Goal: Navigation & Orientation: Find specific page/section

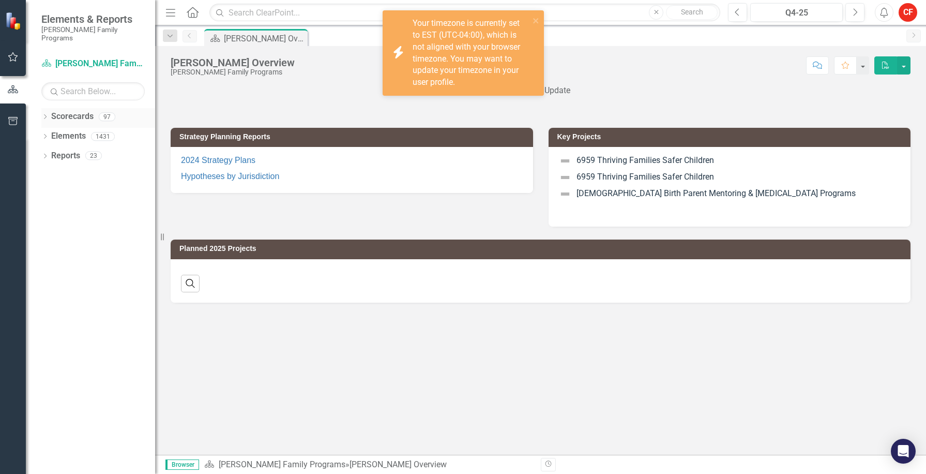
click at [44, 115] on icon "Dropdown" at bounding box center [44, 118] width 7 height 6
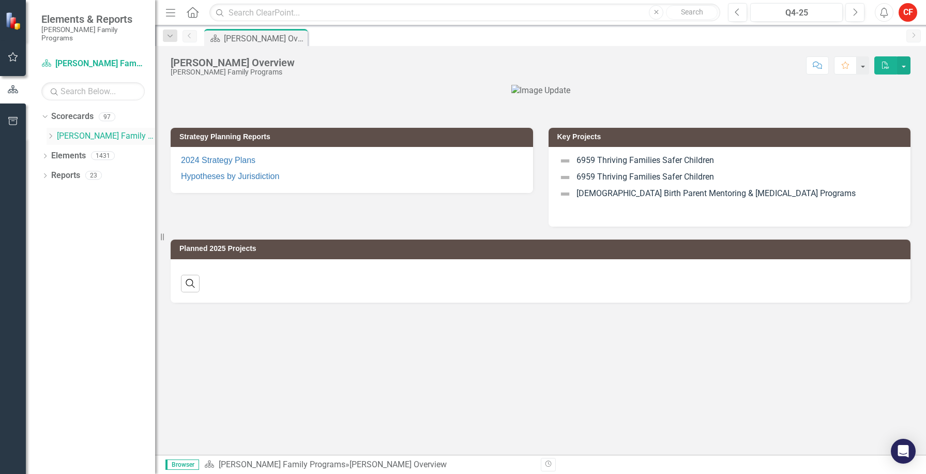
click at [49, 133] on icon "Dropdown" at bounding box center [51, 136] width 8 height 6
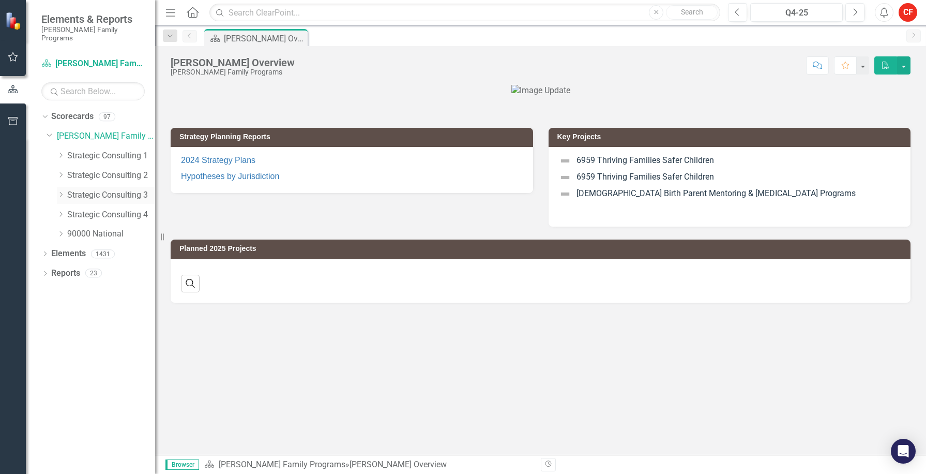
click at [59, 191] on icon "Dropdown" at bounding box center [61, 194] width 8 height 6
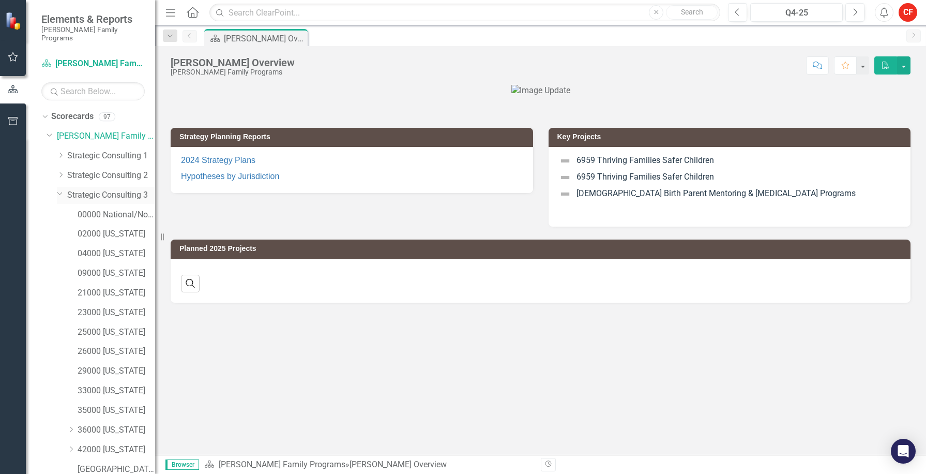
click at [59, 189] on div "Dropdown Strategic Consulting 3" at bounding box center [106, 195] width 98 height 17
click at [60, 152] on icon "Dropdown" at bounding box center [61, 155] width 8 height 6
click at [61, 150] on icon "Dropdown" at bounding box center [60, 154] width 6 height 8
click at [62, 189] on icon "Dropdown" at bounding box center [60, 193] width 6 height 8
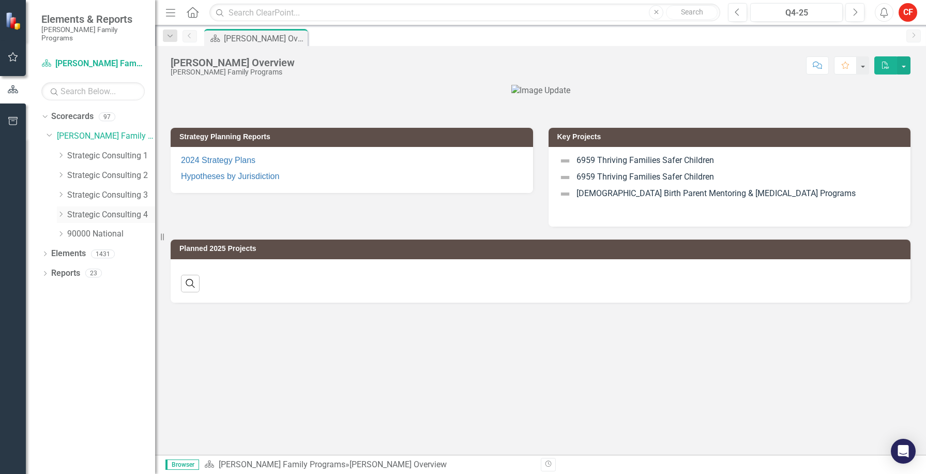
click at [60, 211] on icon "Dropdown" at bounding box center [61, 214] width 8 height 6
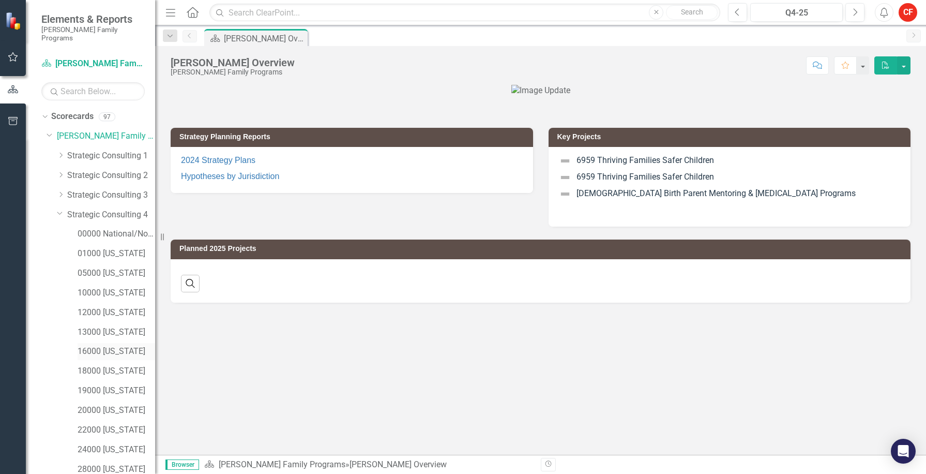
click at [110, 345] on link "16000 [US_STATE]" at bounding box center [117, 351] width 78 height 12
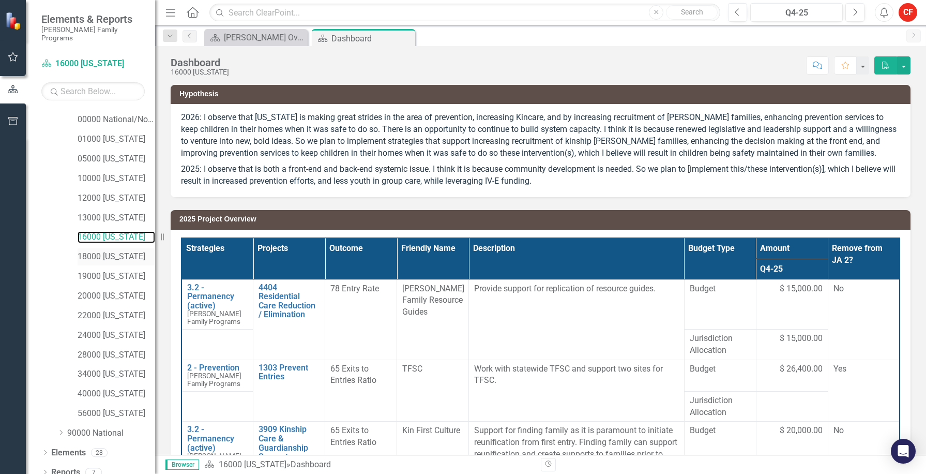
scroll to position [115, 0]
click at [47, 468] on div "Dropdown" at bounding box center [44, 472] width 7 height 9
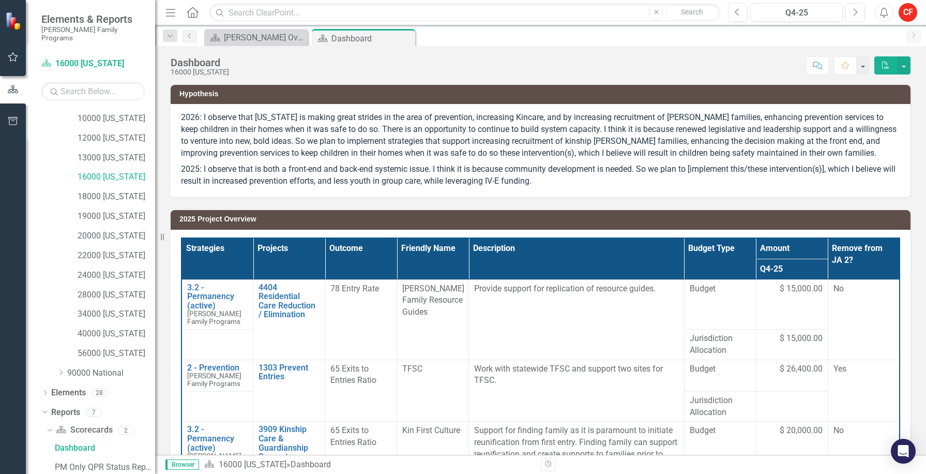
scroll to position [244, 0]
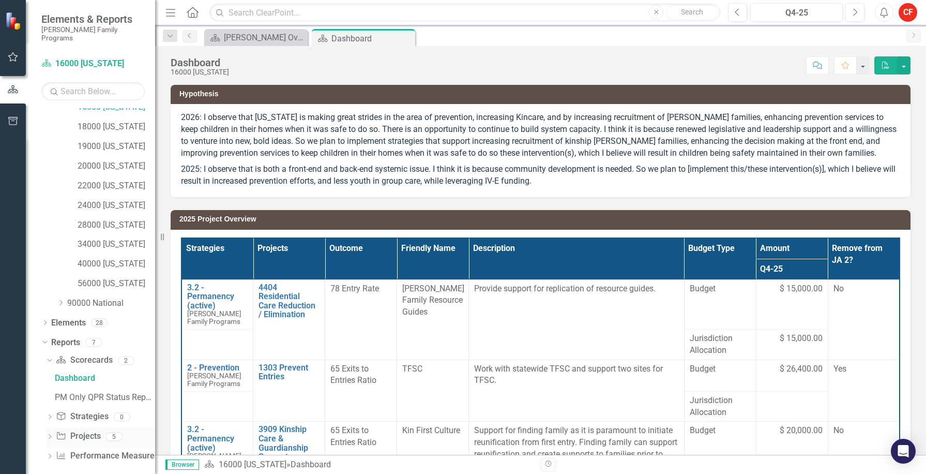
click at [52, 434] on icon "Dropdown" at bounding box center [49, 437] width 7 height 6
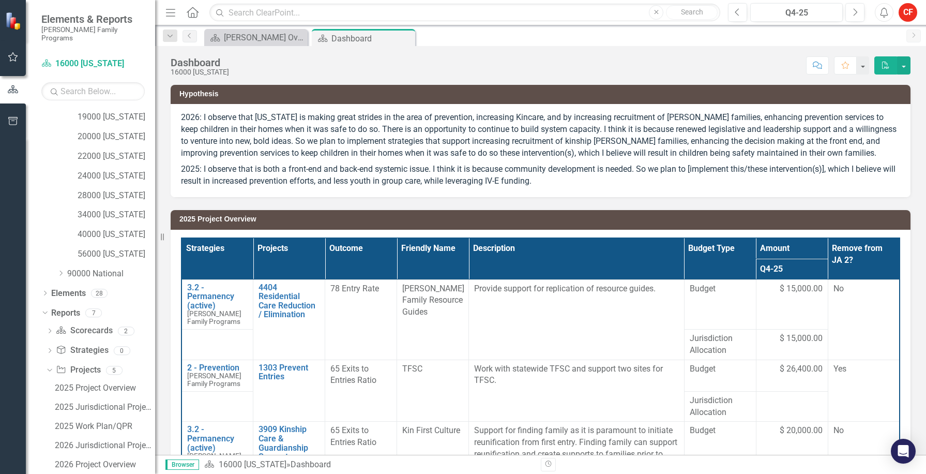
scroll to position [301, 0]
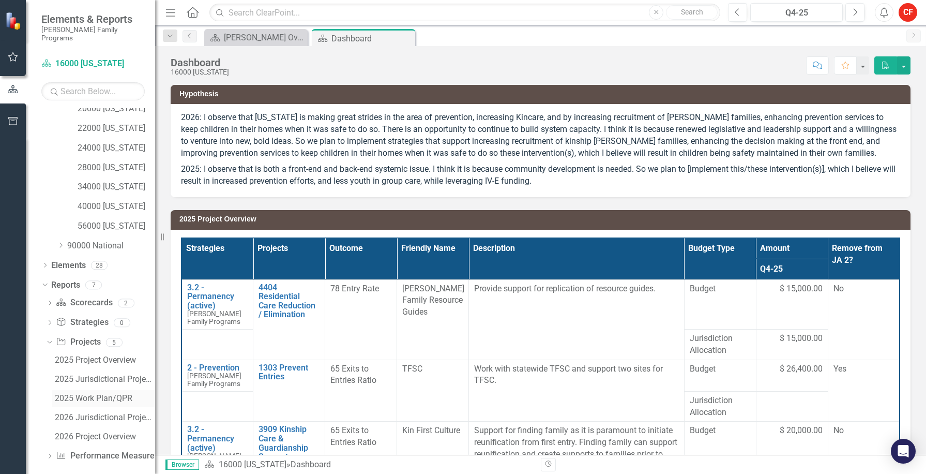
click at [114, 393] on div "2025 Work Plan/QPR" at bounding box center [105, 397] width 100 height 9
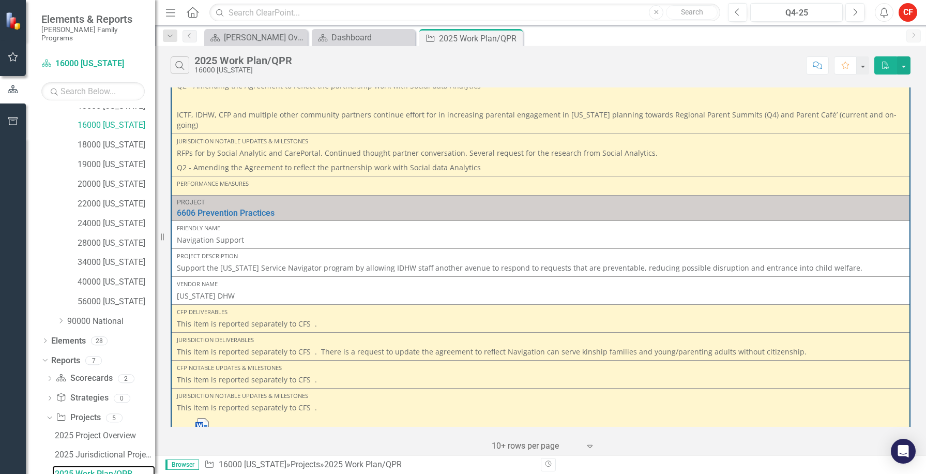
scroll to position [931, 0]
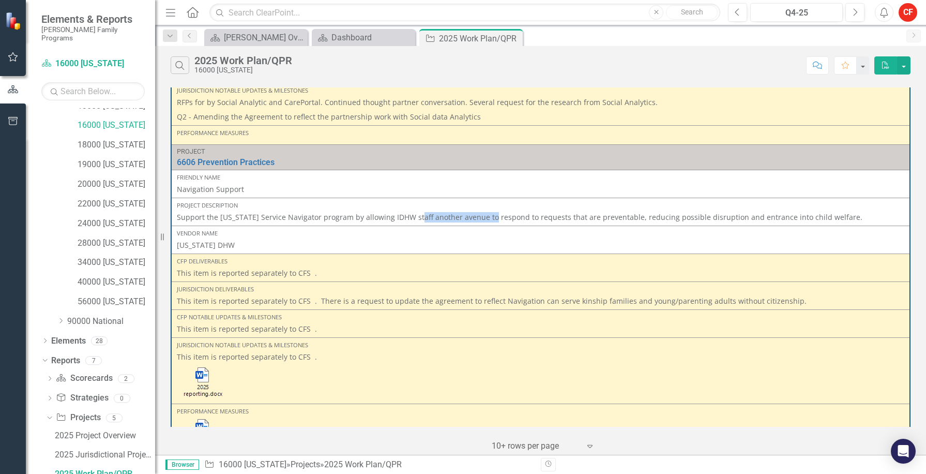
drag, startPoint x: 414, startPoint y: 194, endPoint x: 488, endPoint y: 191, distance: 74.5
click at [488, 201] on div "Project Description Support the [US_STATE] Service Navigator program by allowin…" at bounding box center [541, 211] width 728 height 21
drag, startPoint x: 488, startPoint y: 191, endPoint x: 499, endPoint y: 193, distance: 11.1
click at [499, 212] on p "Support the [US_STATE] Service Navigator program by allowing IDHW staff another…" at bounding box center [541, 217] width 728 height 10
click at [204, 366] on img at bounding box center [203, 383] width 53 height 34
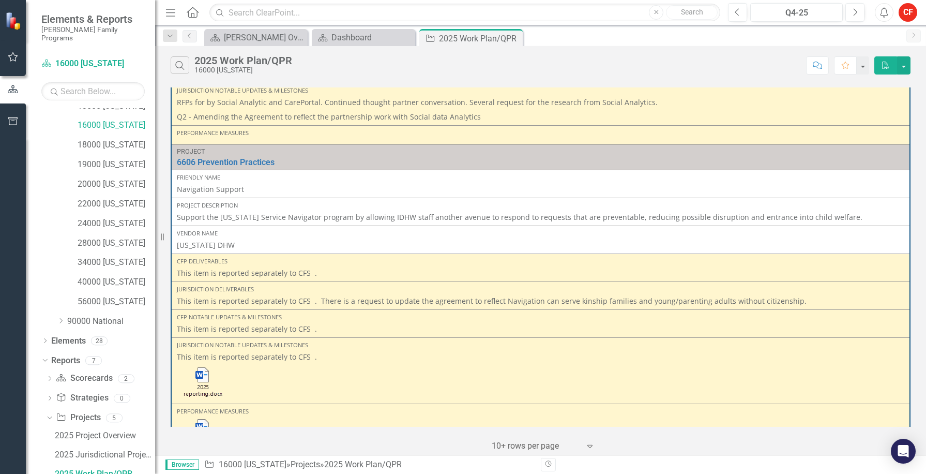
click at [203, 366] on img at bounding box center [203, 383] width 53 height 34
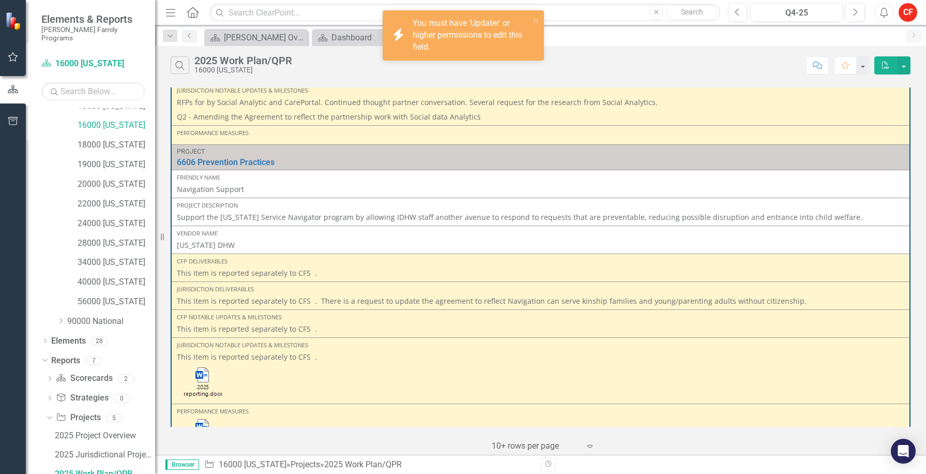
click at [205, 373] on img at bounding box center [203, 383] width 53 height 34
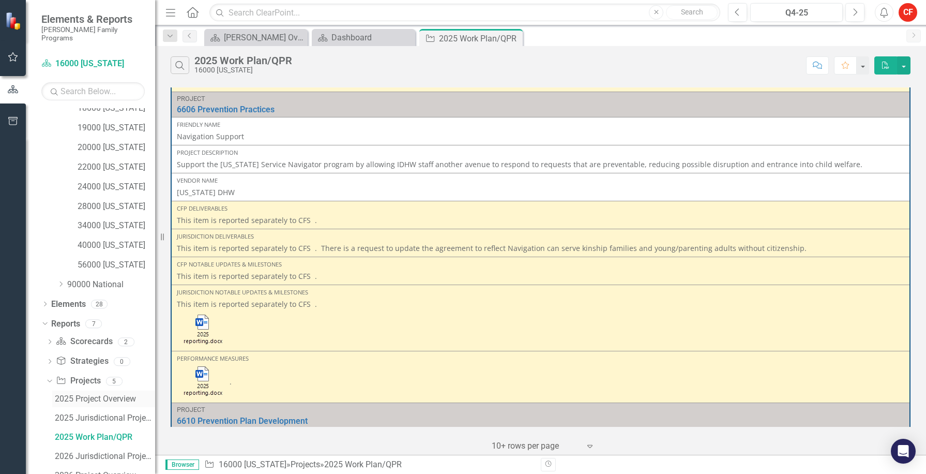
scroll to position [301, 0]
click at [99, 432] on div "2026 Project Overview" at bounding box center [105, 436] width 100 height 9
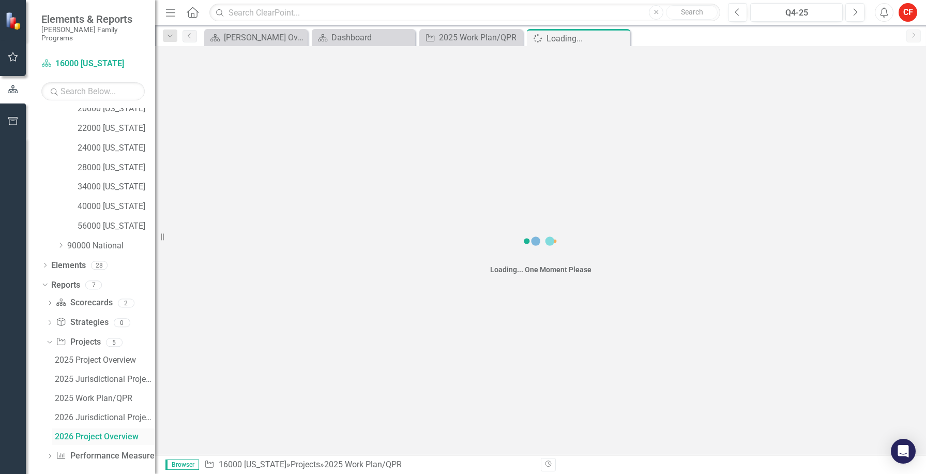
scroll to position [264, 0]
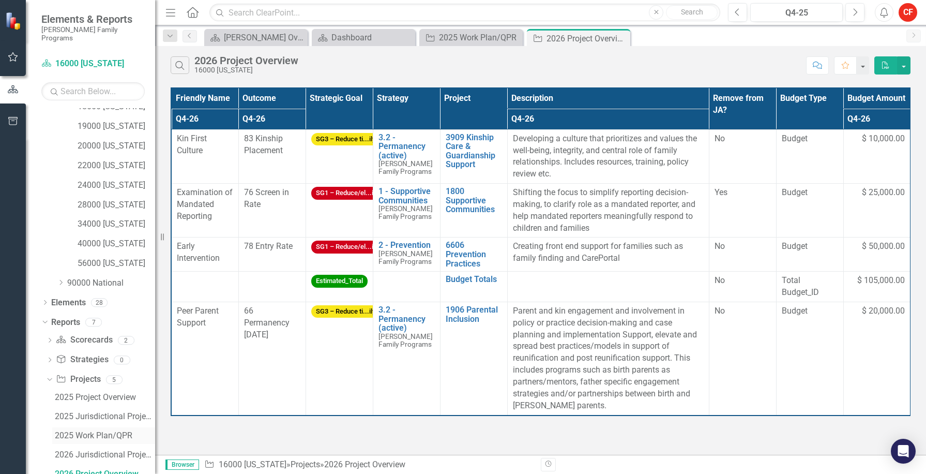
click at [96, 431] on div "2025 Work Plan/QPR" at bounding box center [105, 435] width 100 height 9
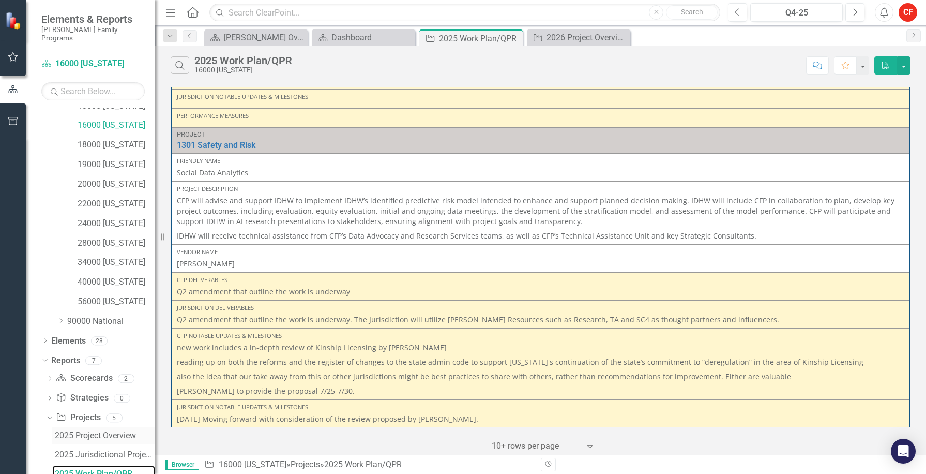
scroll to position [301, 0]
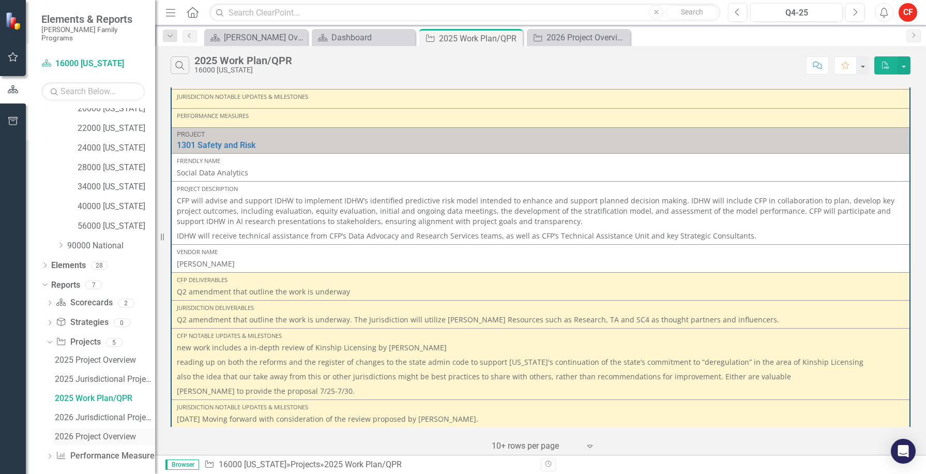
click at [115, 432] on div "2026 Project Overview" at bounding box center [105, 436] width 100 height 9
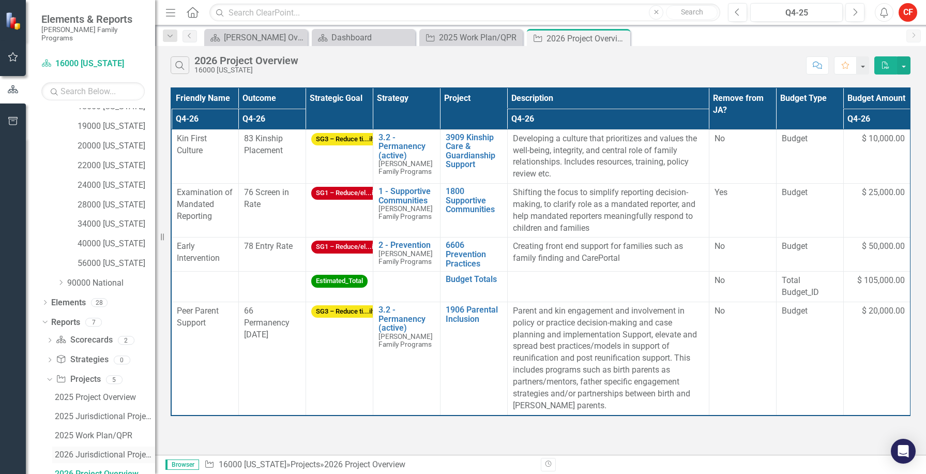
click at [116, 450] on div "2026 Jurisdictional Projects Assessment" at bounding box center [105, 454] width 100 height 9
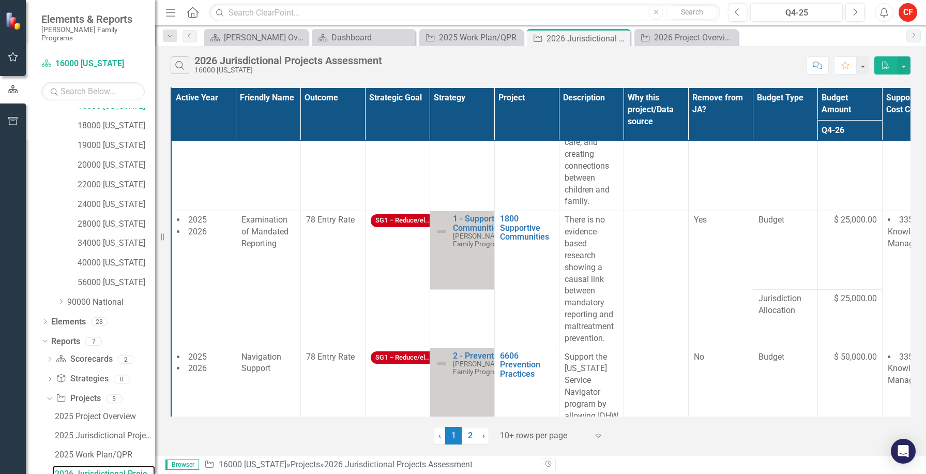
scroll to position [814, 0]
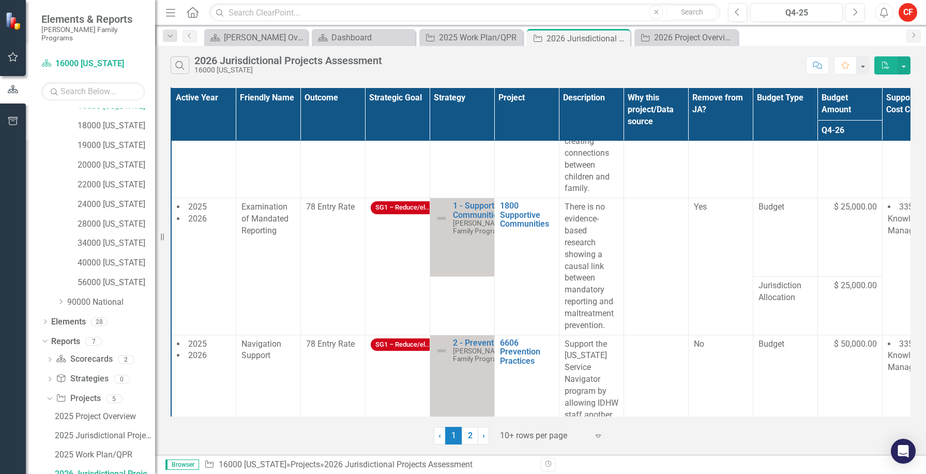
click at [589, 331] on p "There is no evidence-based research showing a causal link between mandatory rep…" at bounding box center [592, 266] width 54 height 130
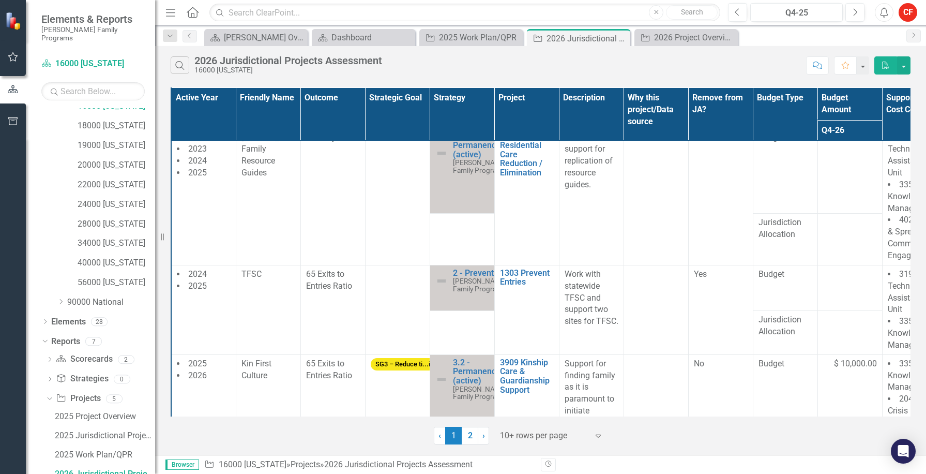
scroll to position [0, 0]
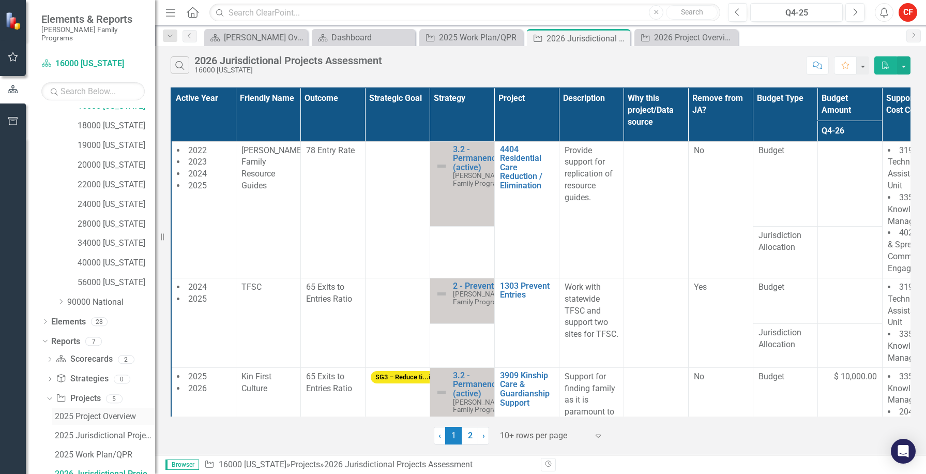
click at [84, 412] on div "2025 Project Overview" at bounding box center [105, 416] width 100 height 9
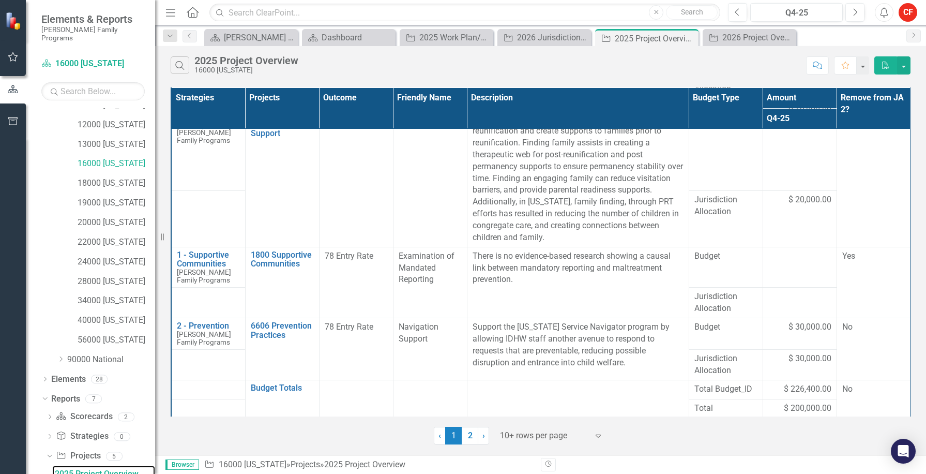
scroll to position [206, 0]
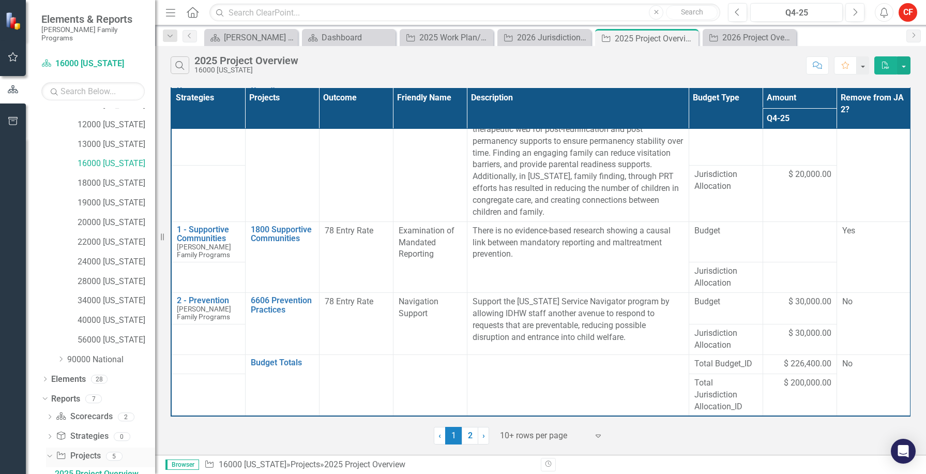
click at [90, 451] on link "Project Projects" at bounding box center [78, 456] width 44 height 12
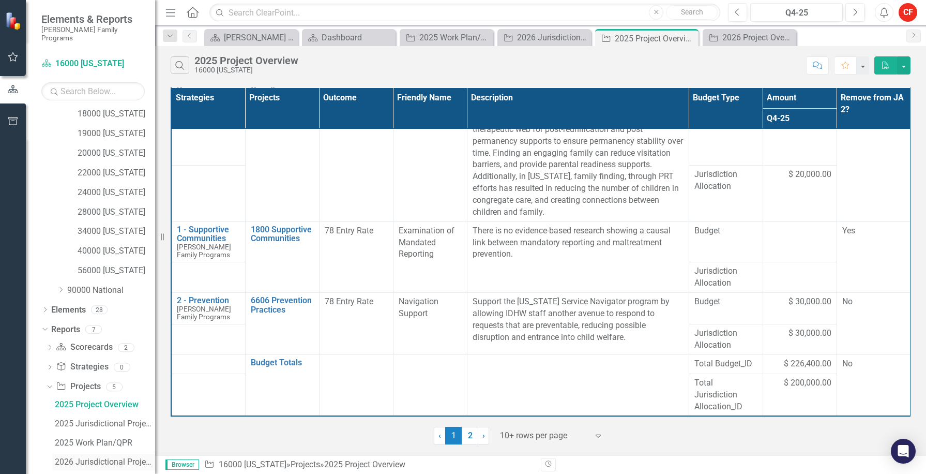
scroll to position [301, 0]
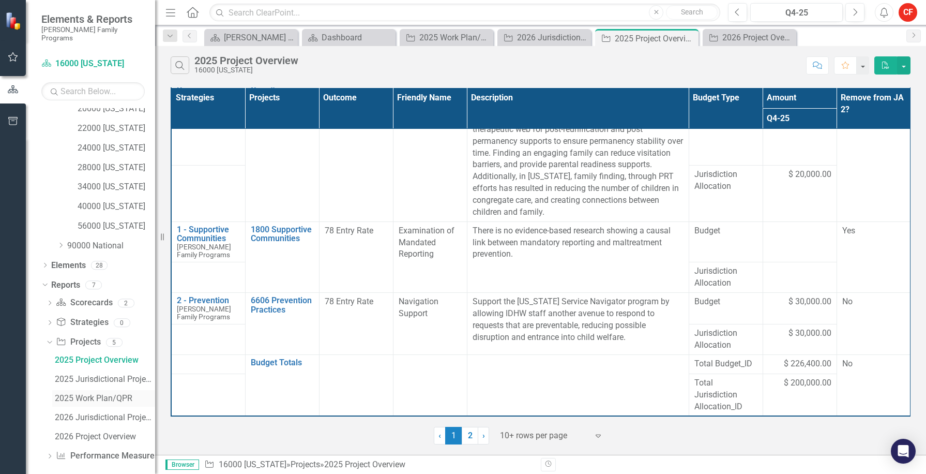
click at [100, 393] on div "2025 Work Plan/QPR" at bounding box center [105, 397] width 100 height 9
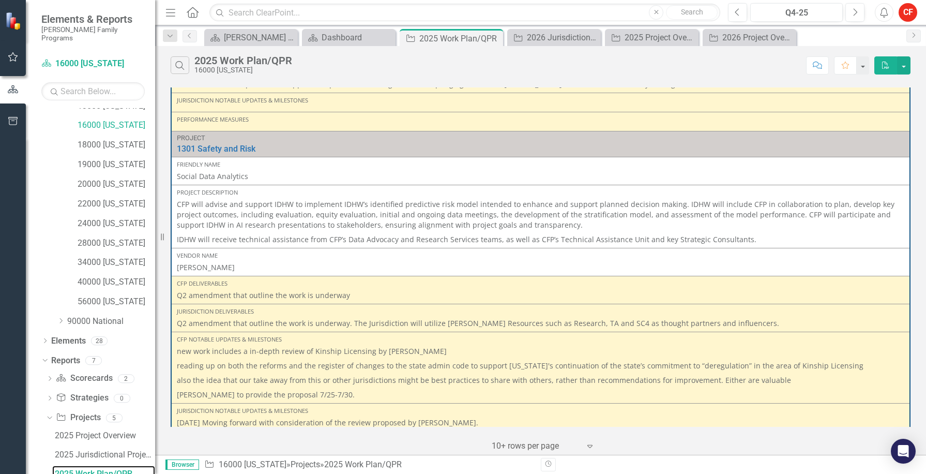
scroll to position [1501, 0]
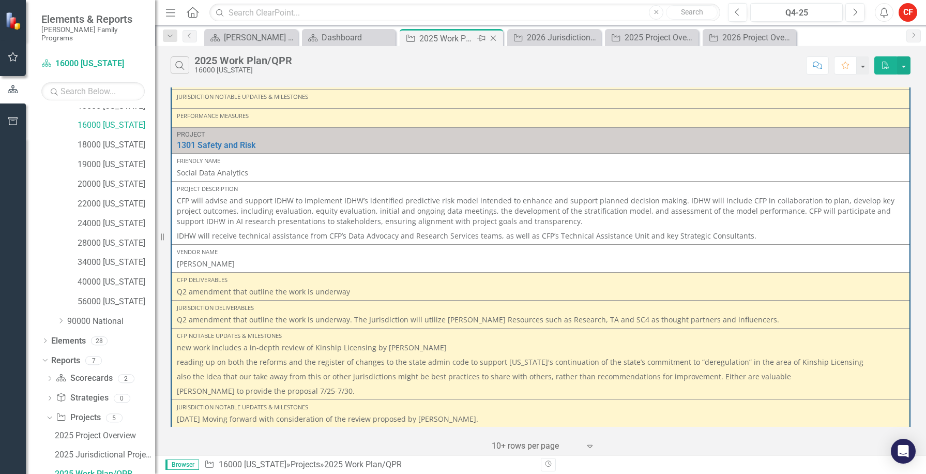
click at [495, 37] on icon "Close" at bounding box center [493, 38] width 10 height 8
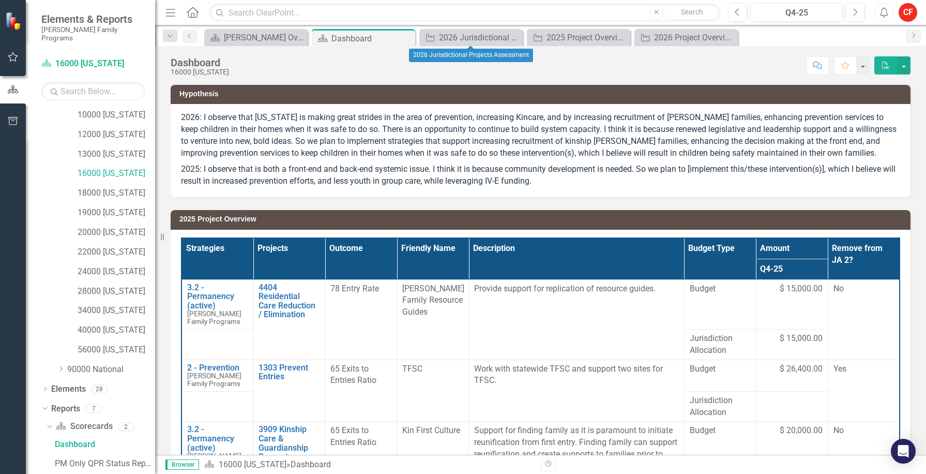
scroll to position [148, 0]
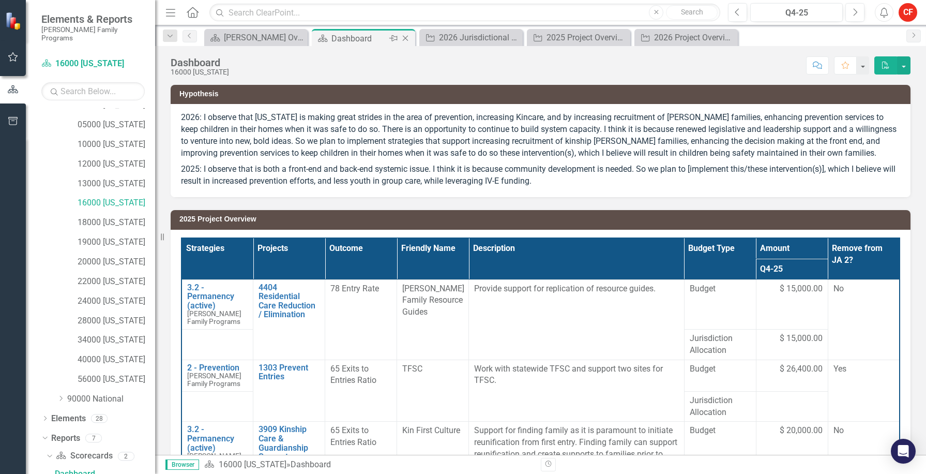
click at [406, 37] on icon "Close" at bounding box center [405, 38] width 10 height 8
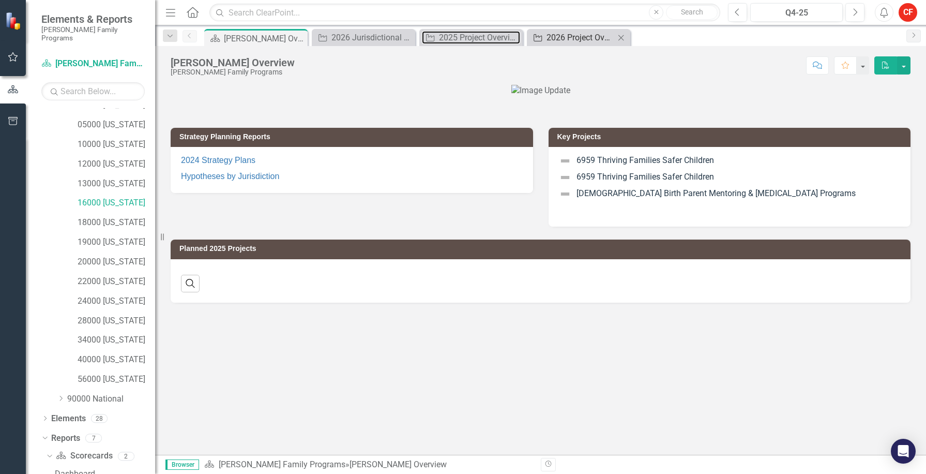
click at [465, 38] on div "2025 Project Overview" at bounding box center [479, 37] width 81 height 13
click at [569, 38] on div "2026 Project Overview" at bounding box center [581, 37] width 68 height 13
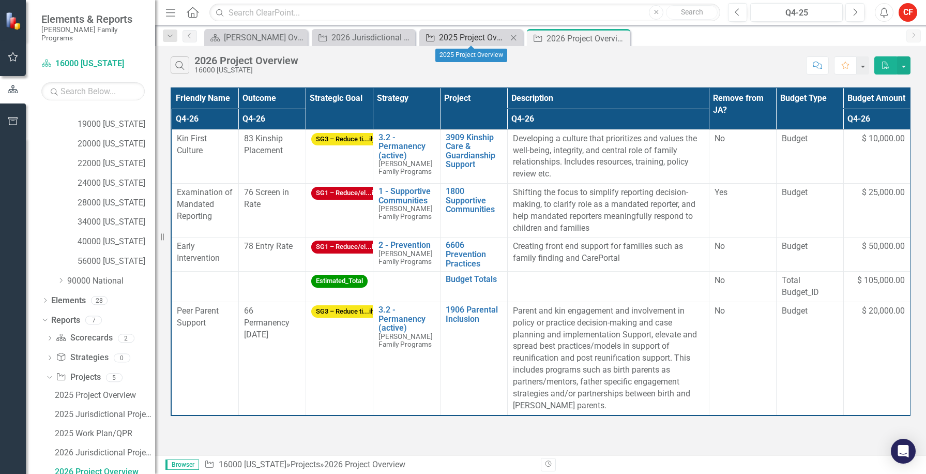
scroll to position [264, 0]
click at [512, 38] on icon "Close" at bounding box center [513, 38] width 10 height 8
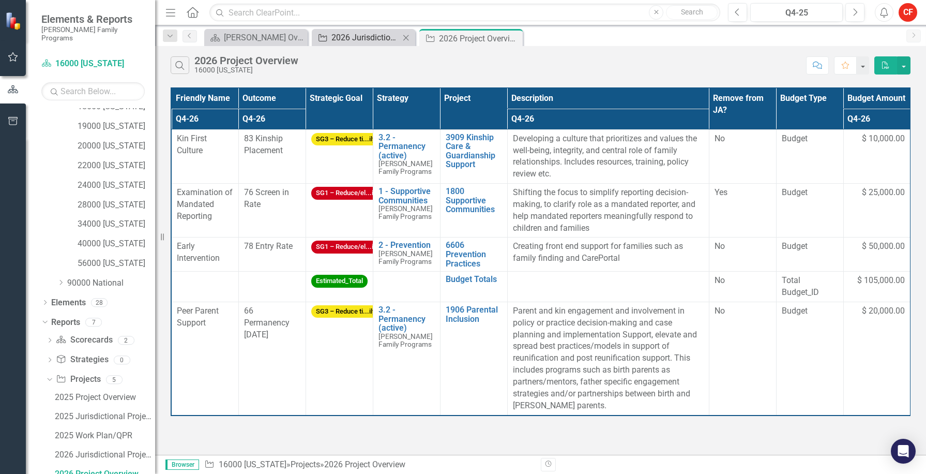
click at [371, 34] on div "2026 Jurisdictional Projects Assessment" at bounding box center [365, 37] width 68 height 13
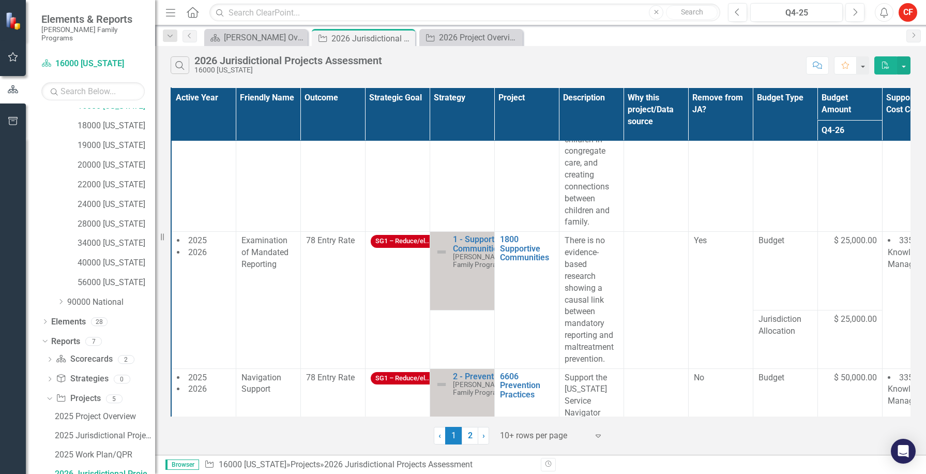
scroll to position [776, 0]
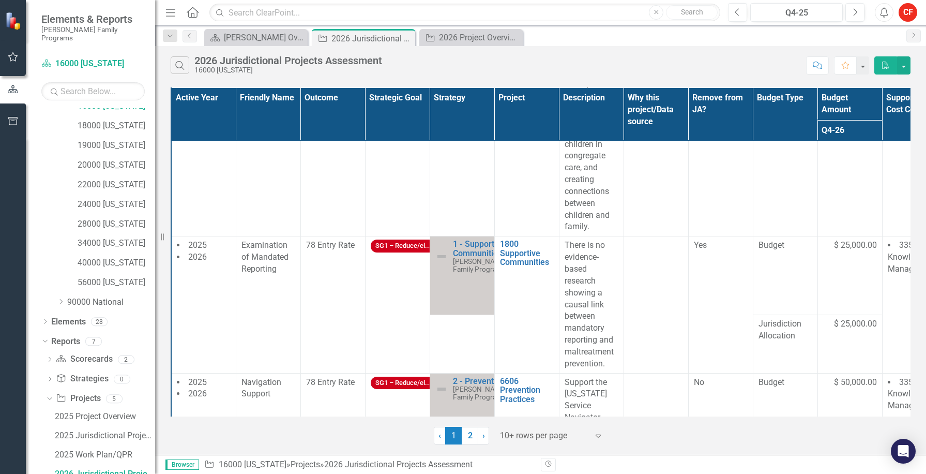
click at [265, 274] on span "Examination of Mandated Reporting" at bounding box center [264, 257] width 47 height 34
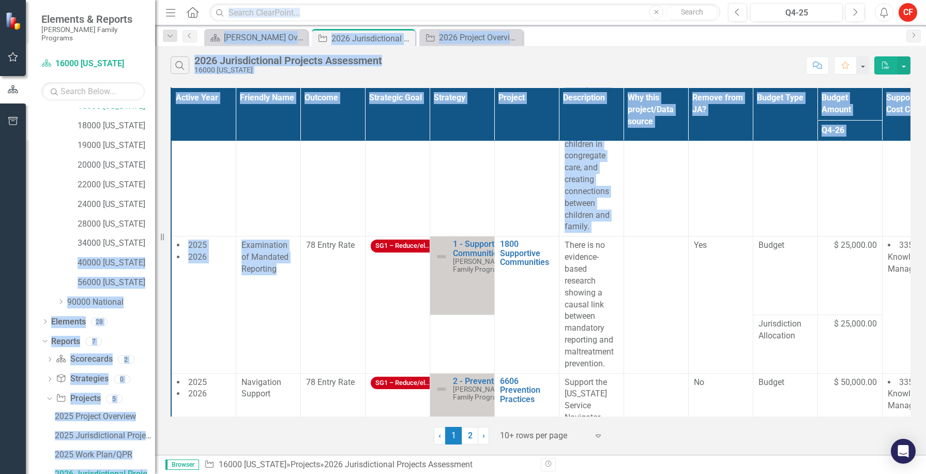
drag, startPoint x: 280, startPoint y: 283, endPoint x: 149, endPoint y: 239, distance: 137.7
click at [149, 239] on div "Elements & Reports [PERSON_NAME] Family Programs Scorecard 16000 [US_STATE] Sea…" at bounding box center [463, 237] width 926 height 474
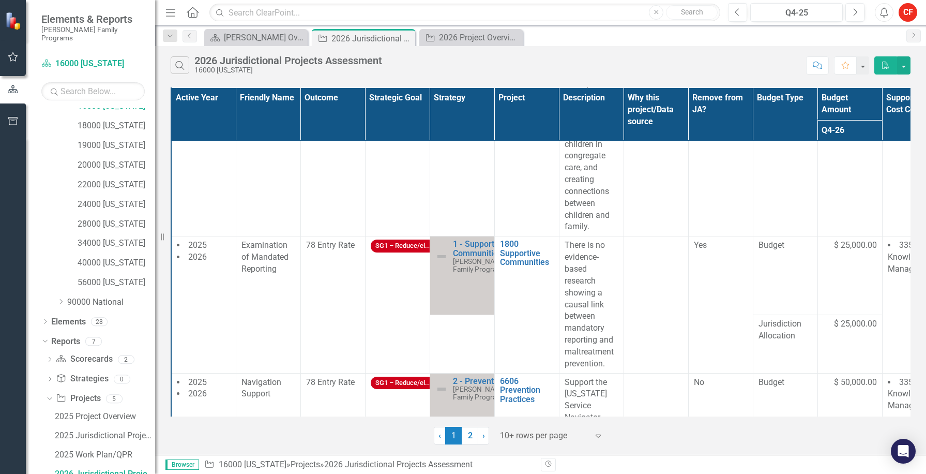
click at [648, 317] on td at bounding box center [656, 304] width 65 height 137
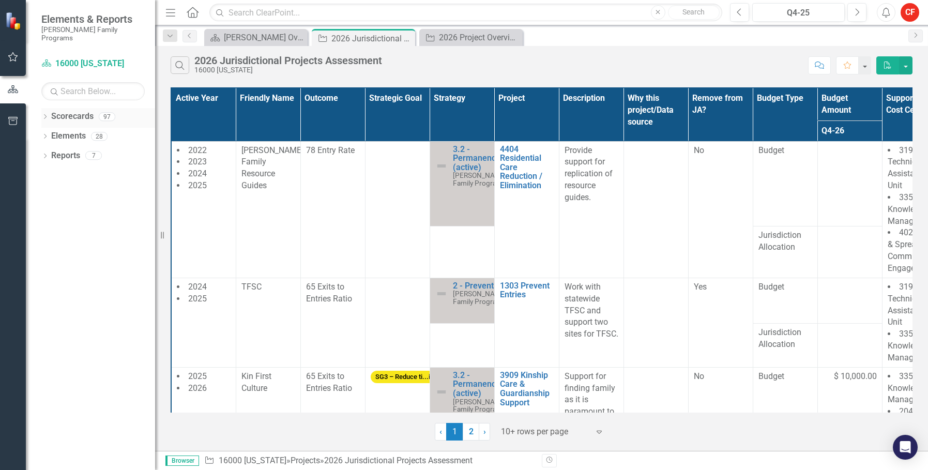
click at [42, 115] on icon "Dropdown" at bounding box center [44, 118] width 7 height 6
click at [50, 133] on icon "Dropdown" at bounding box center [51, 136] width 8 height 6
click at [58, 210] on div "Dropdown" at bounding box center [61, 214] width 8 height 9
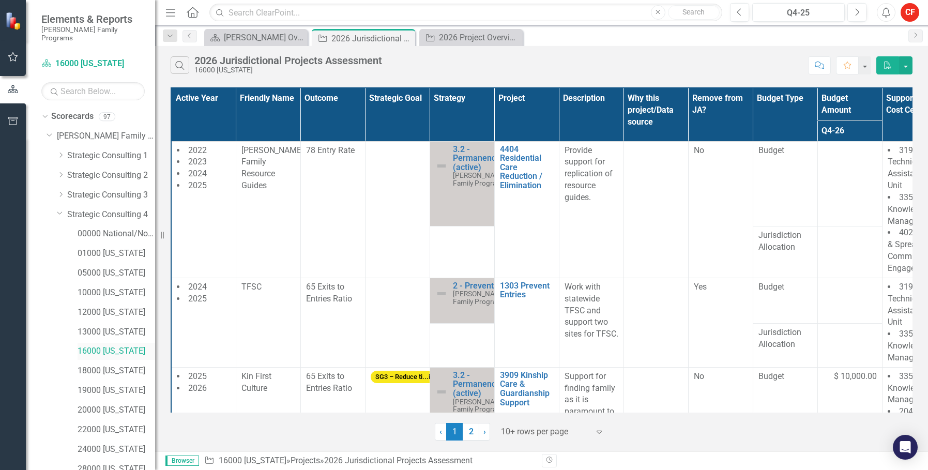
click at [92, 345] on link "16000 [US_STATE]" at bounding box center [117, 351] width 78 height 12
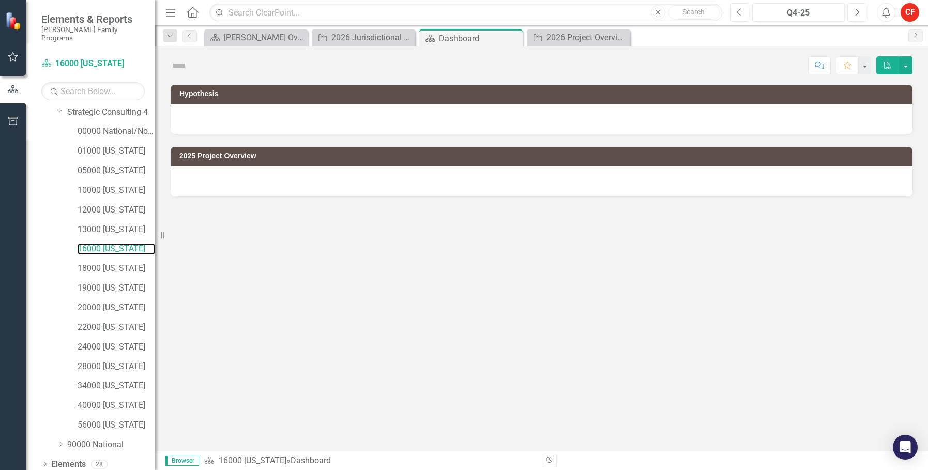
scroll to position [119, 0]
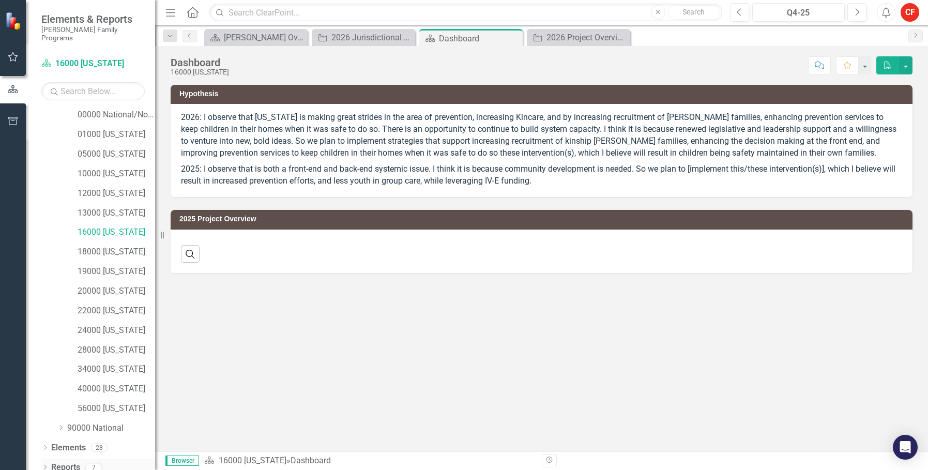
click at [44, 465] on icon "Dropdown" at bounding box center [44, 468] width 7 height 6
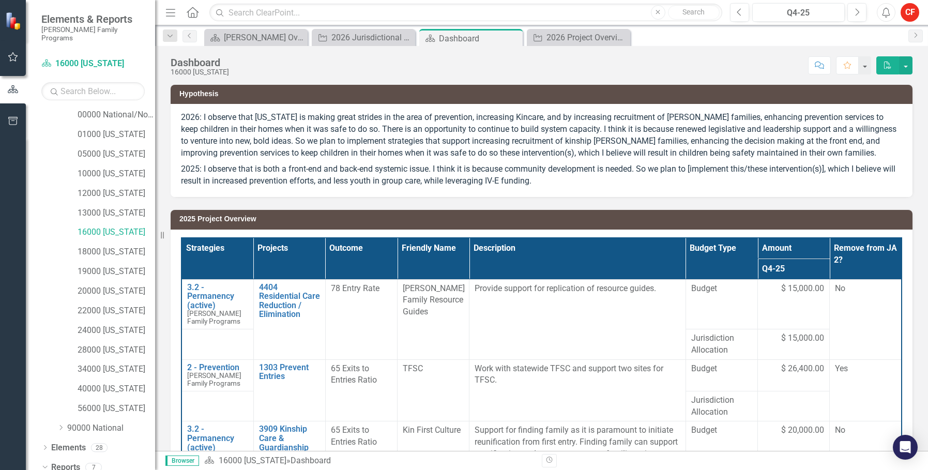
scroll to position [342, 0]
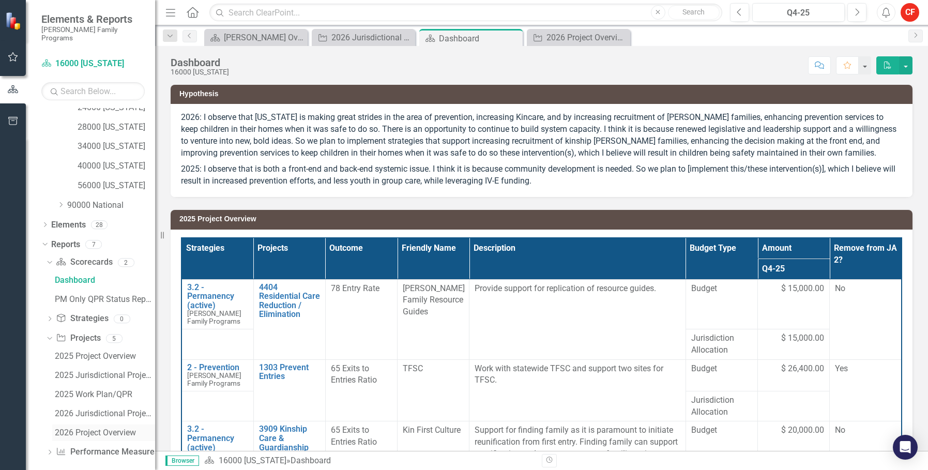
click at [100, 428] on div "2026 Project Overview" at bounding box center [105, 432] width 100 height 9
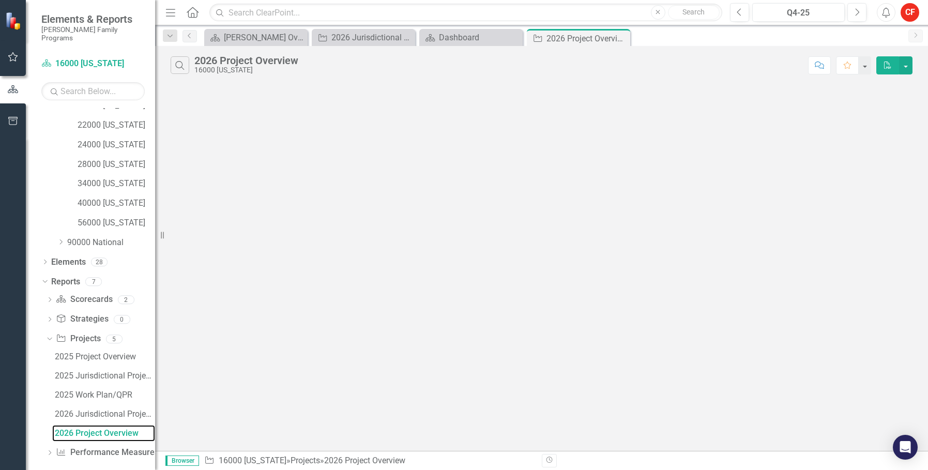
scroll to position [268, 0]
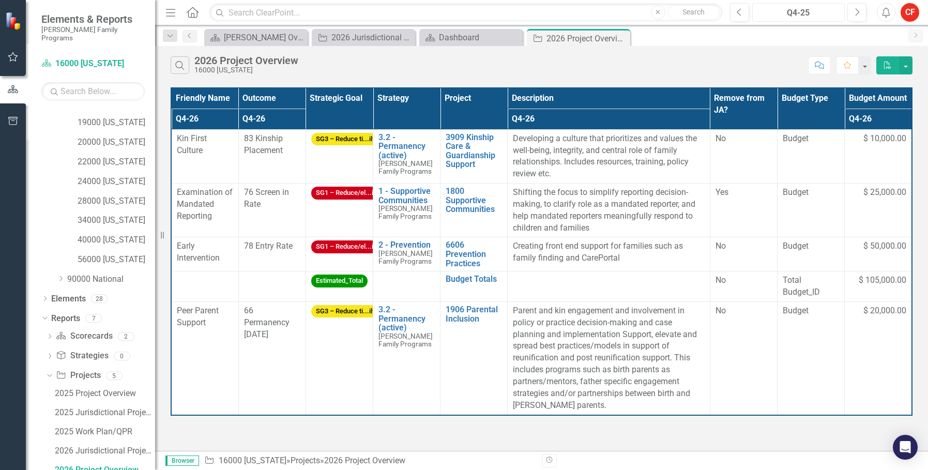
click at [829, 10] on div "Q4-25" at bounding box center [799, 13] width 86 height 12
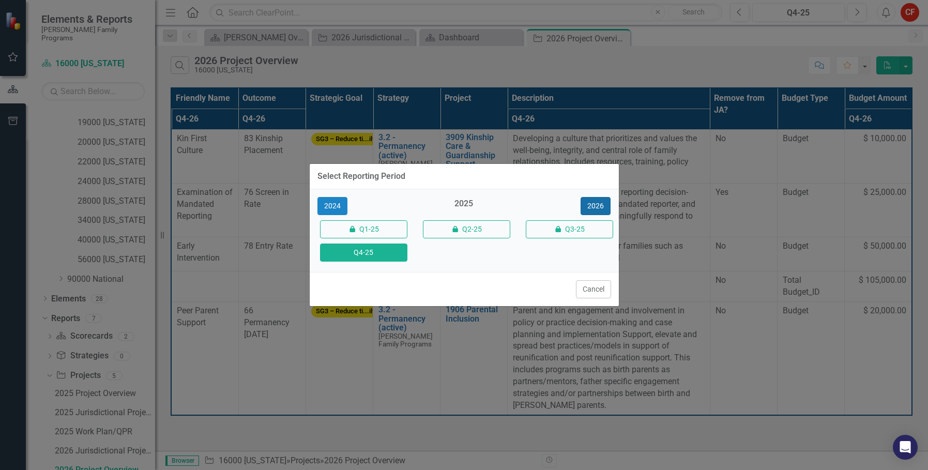
click at [606, 197] on button "2026" at bounding box center [596, 206] width 30 height 18
click at [393, 247] on button "Q4-26" at bounding box center [363, 253] width 87 height 18
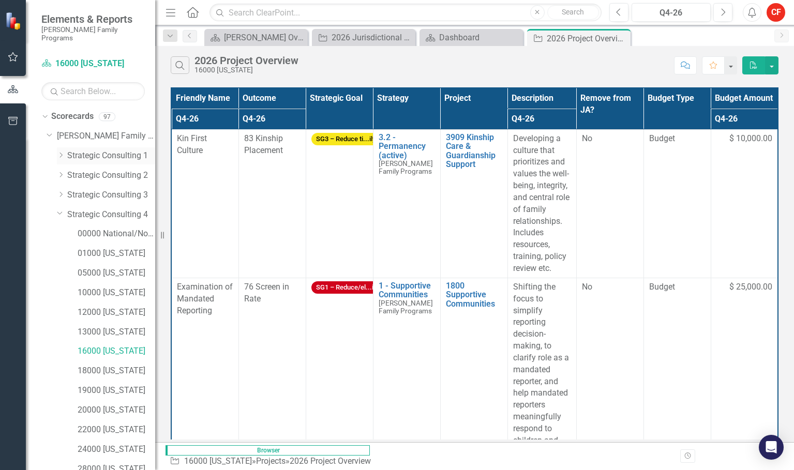
click at [63, 152] on icon "Dropdown" at bounding box center [61, 155] width 8 height 6
click at [62, 150] on icon "Dropdown" at bounding box center [60, 154] width 6 height 8
click at [792, 355] on div "Friendly Name Outcome Strategic Goal Strategy Project Description Remove from J…" at bounding box center [474, 263] width 639 height 357
click at [625, 442] on div "Search 2026 Project Overview 16000 Idaho Comment Favorite PDF Friendly Name Out…" at bounding box center [474, 244] width 639 height 396
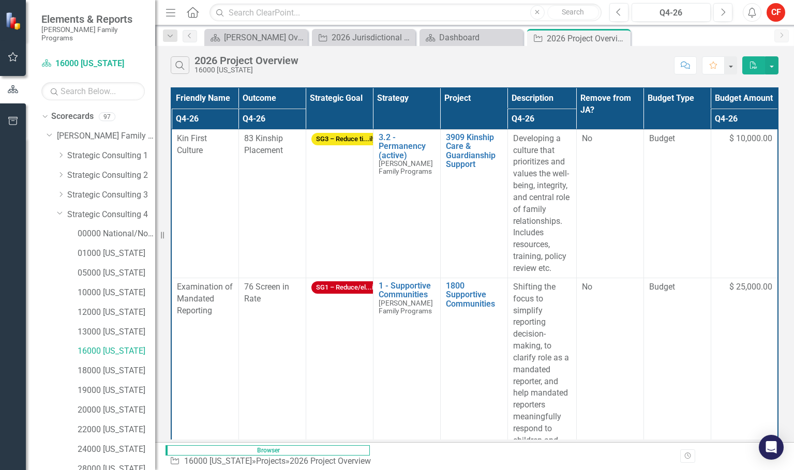
click at [587, 434] on div "Search 2026 Project Overview 16000 Idaho Comment Favorite PDF Friendly Name Out…" at bounding box center [474, 244] width 639 height 396
click at [463, 437] on div "Search 2026 Project Overview 16000 Idaho Comment Favorite PDF Friendly Name Out…" at bounding box center [474, 244] width 639 height 396
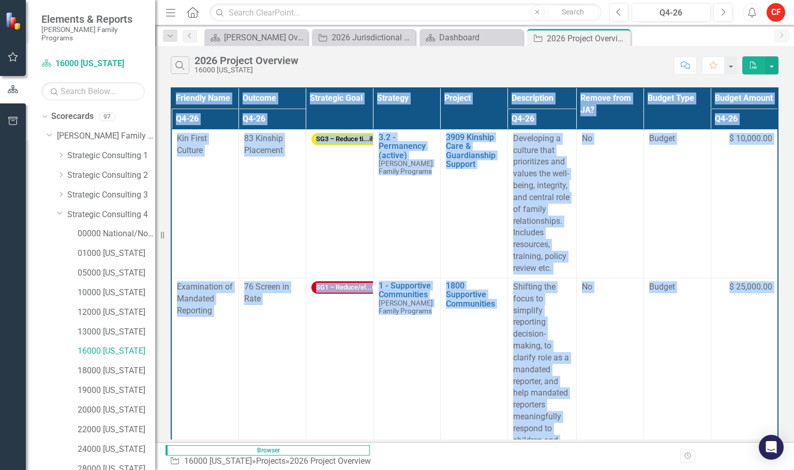
drag, startPoint x: 566, startPoint y: 415, endPoint x: 684, endPoint y: 422, distance: 118.1
click at [685, 422] on div "Friendly Name Outcome Strategic Goal Strategy Project Description Remove from J…" at bounding box center [475, 263] width 608 height 352
drag, startPoint x: 684, startPoint y: 422, endPoint x: 656, endPoint y: 432, distance: 30.1
click at [656, 432] on div "Search 2026 Project Overview 16000 Idaho Comment Favorite PDF Friendly Name Out…" at bounding box center [474, 244] width 639 height 396
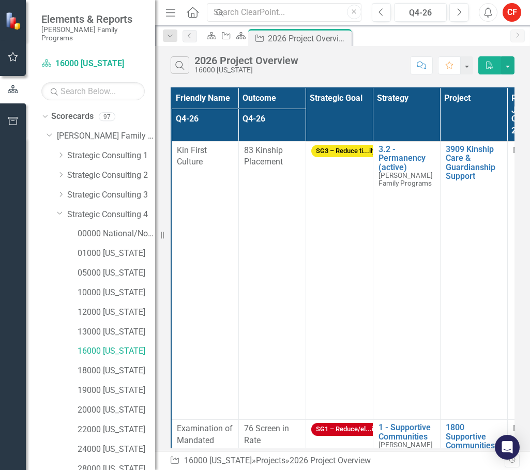
click at [530, 333] on html "Elements & Reports Casey Family Programs Scorecard 16000 Idaho Search Dropdown …" at bounding box center [265, 235] width 530 height 470
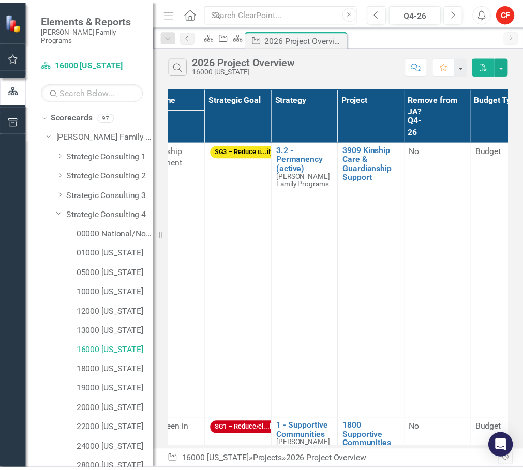
scroll to position [0, 68]
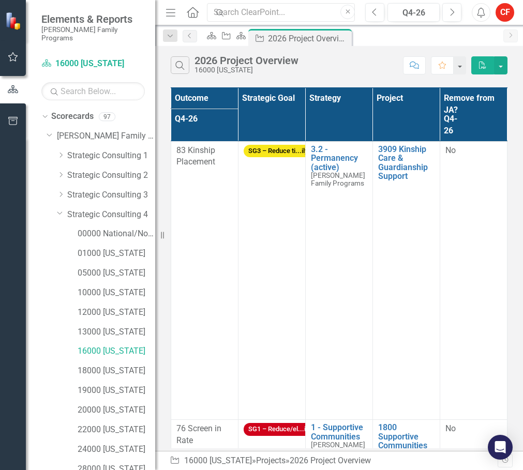
click at [516, 223] on div "Friendly Name Outcome Strategic Goal Strategy Project Description Remove from J…" at bounding box center [339, 268] width 368 height 366
